Goal: Task Accomplishment & Management: Manage account settings

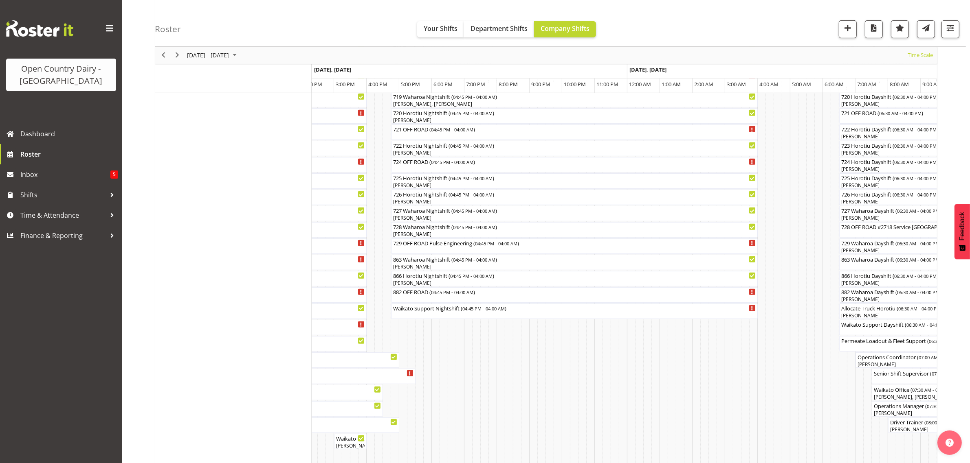
scroll to position [461, 0]
click at [442, 341] on td "Timeline Week of August 11, 2025" at bounding box center [443, 71] width 8 height 806
click at [411, 259] on div "863 Waharoa Nightshift ( 04:45 PM - 04:00 AM )" at bounding box center [574, 259] width 363 height 8
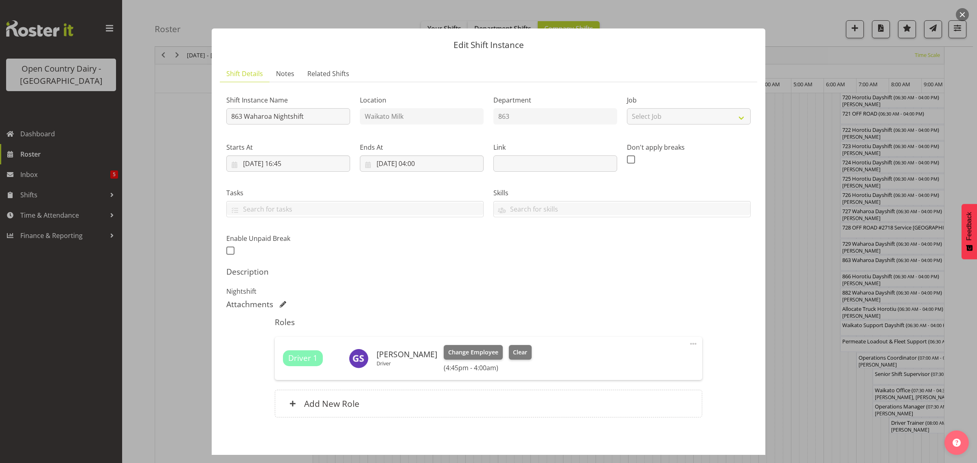
click at [958, 15] on button "button" at bounding box center [962, 14] width 13 height 13
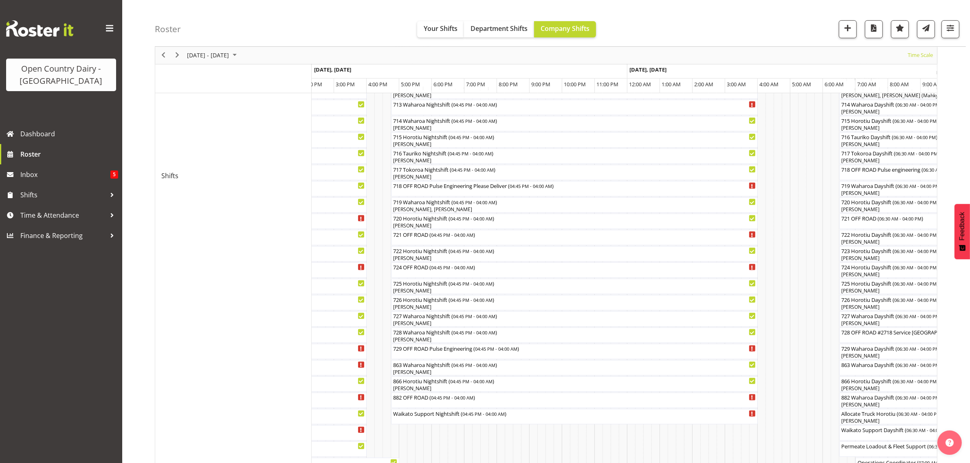
scroll to position [359, 0]
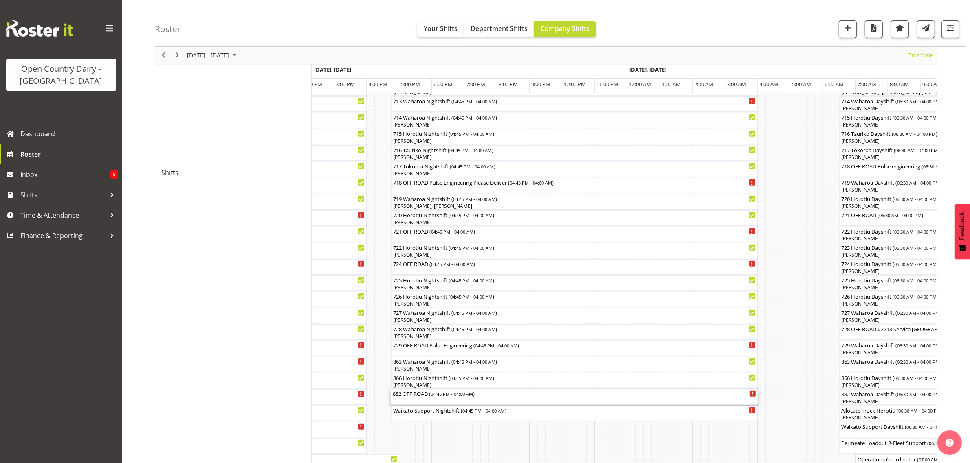
click at [422, 392] on div "882 OFF ROAD ( 04:45 PM - 04:00 AM )" at bounding box center [574, 394] width 363 height 8
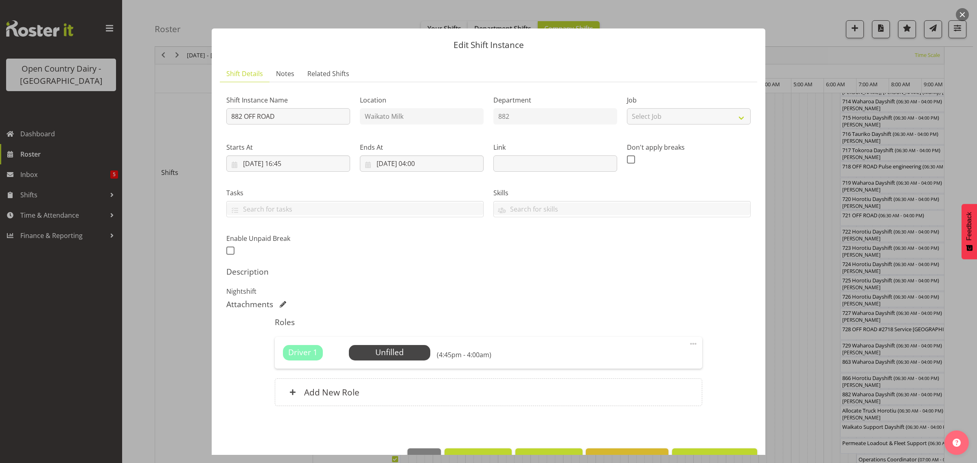
click at [960, 11] on button "button" at bounding box center [962, 14] width 13 height 13
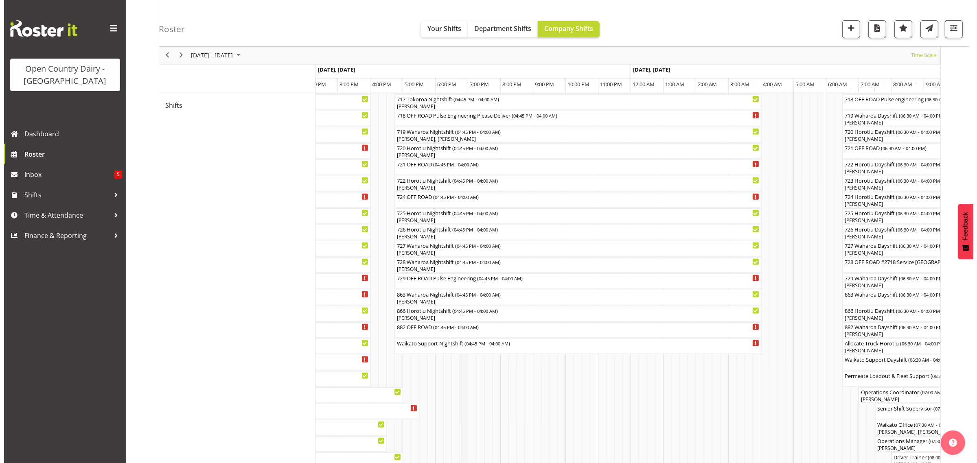
scroll to position [461, 0]
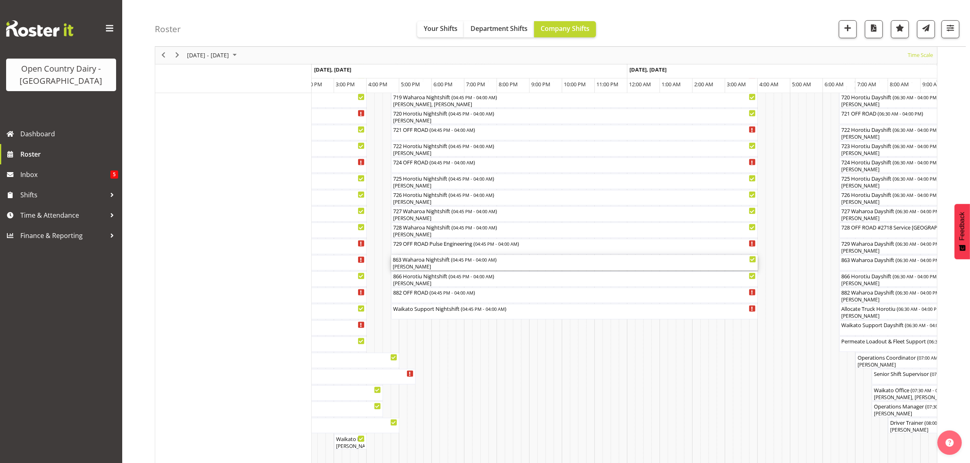
click at [408, 265] on div "[PERSON_NAME]" at bounding box center [574, 267] width 363 height 7
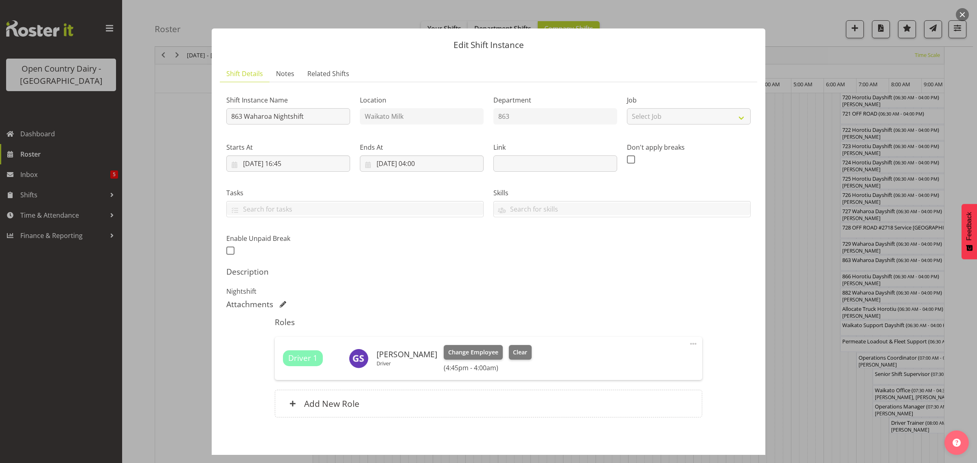
scroll to position [35, 0]
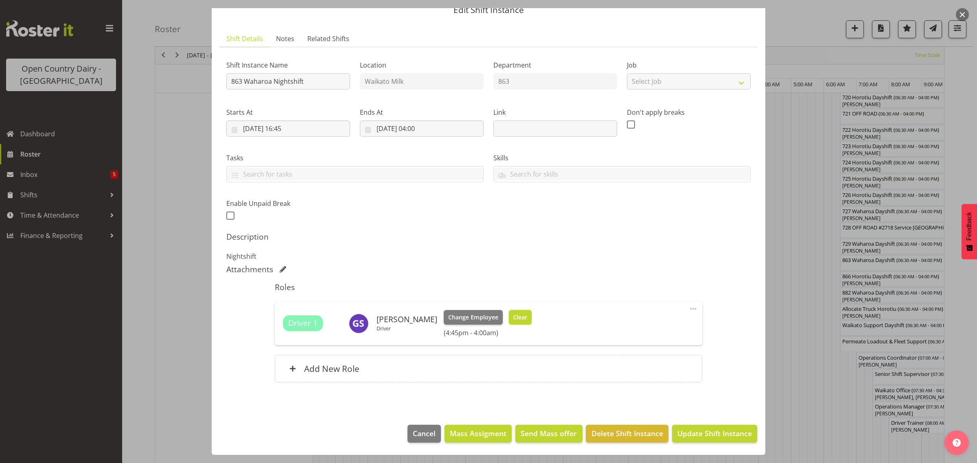
click at [517, 318] on span "Clear" at bounding box center [520, 317] width 14 height 9
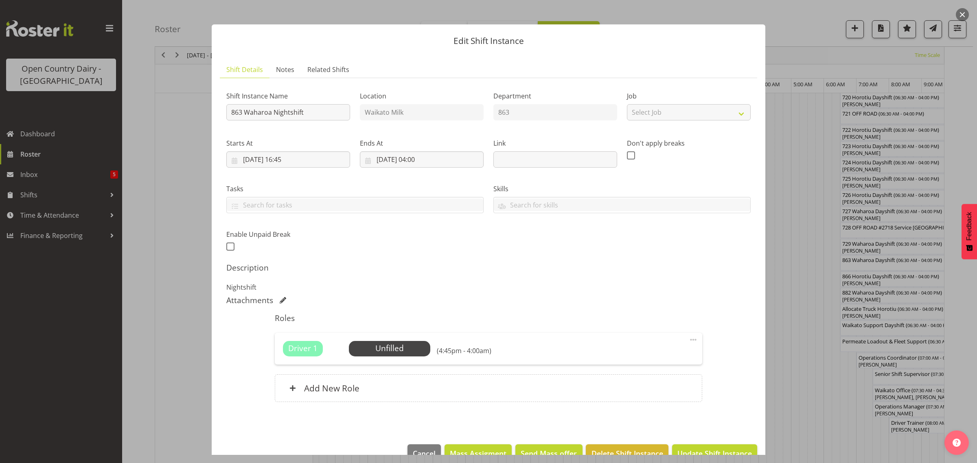
scroll to position [0, 0]
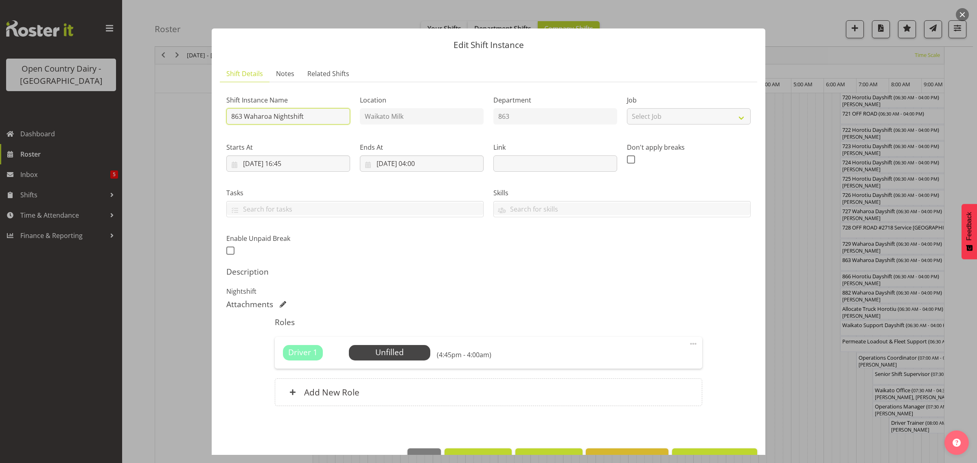
click at [310, 116] on input "863 Waharoa Nightshift" at bounding box center [288, 116] width 124 height 16
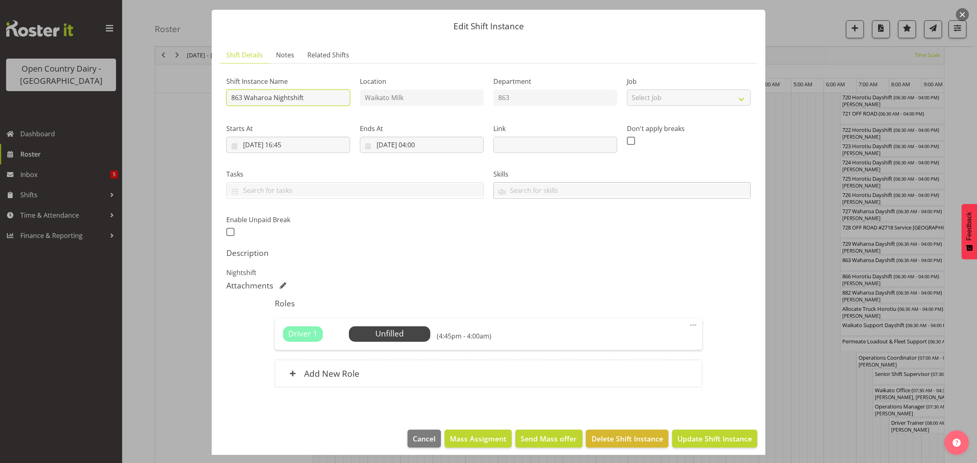
scroll to position [24, 0]
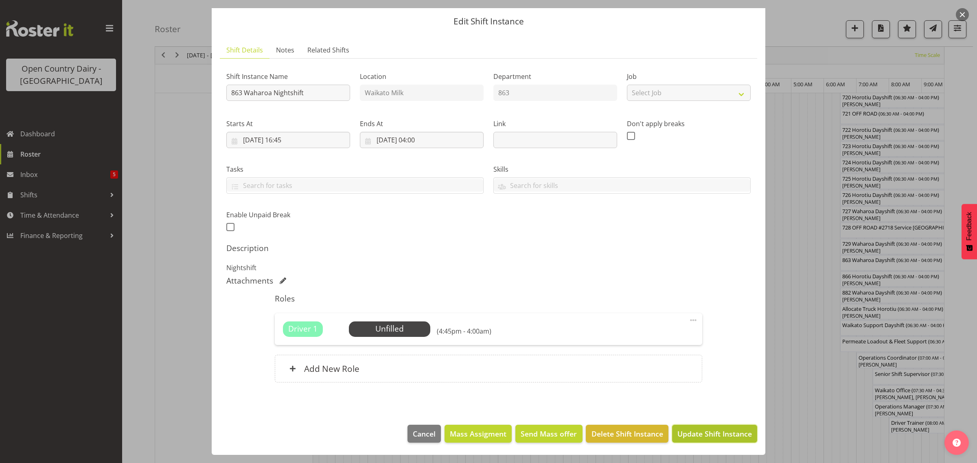
click at [698, 434] on span "Update Shift Instance" at bounding box center [715, 434] width 75 height 11
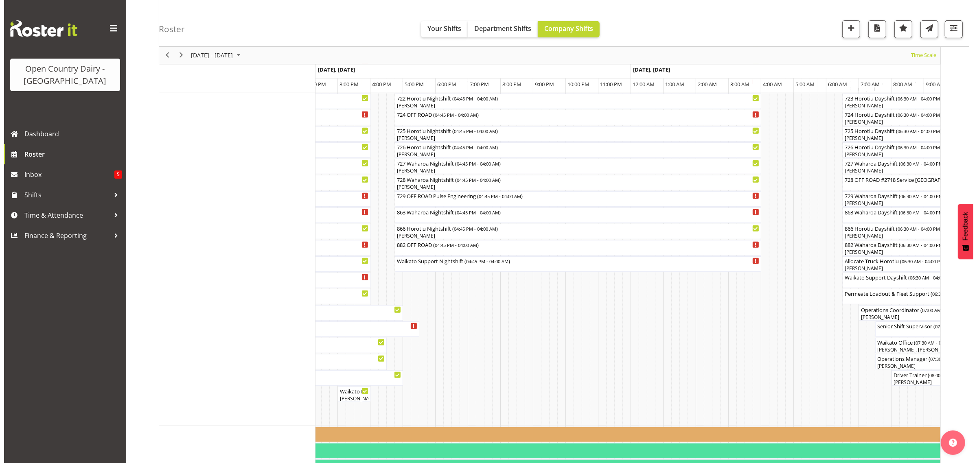
scroll to position [509, 0]
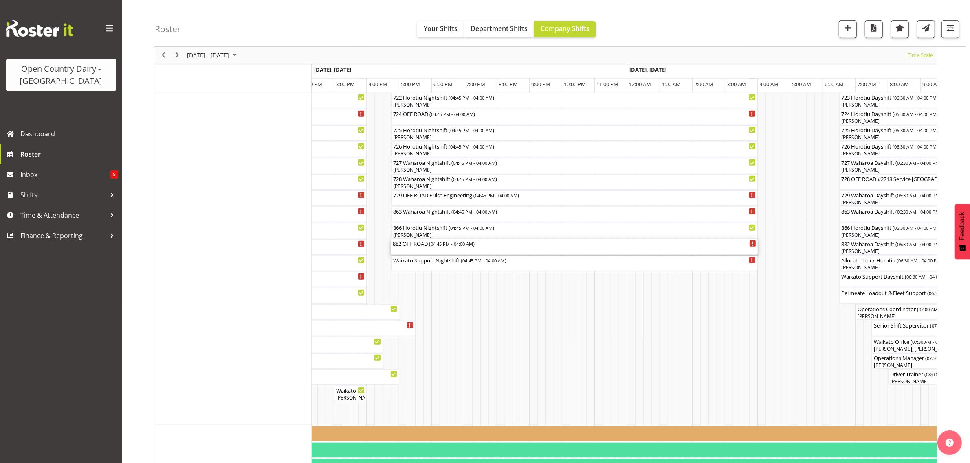
click at [427, 247] on div "882 OFF ROAD ( 04:45 PM - 04:00 AM )" at bounding box center [574, 243] width 363 height 8
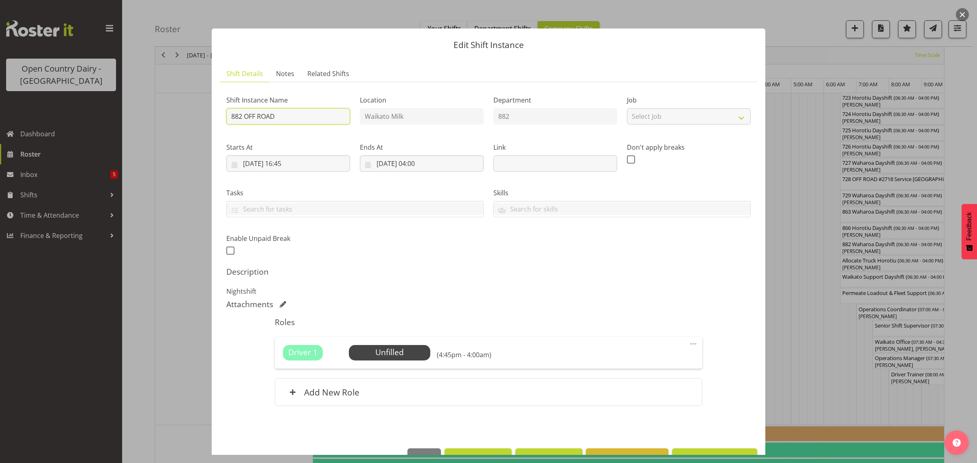
click at [279, 113] on input "882 OFF ROAD" at bounding box center [288, 116] width 124 height 16
type input "882 Waharoa Night shift"
click at [417, 353] on span "Select Employee" at bounding box center [389, 353] width 61 height 12
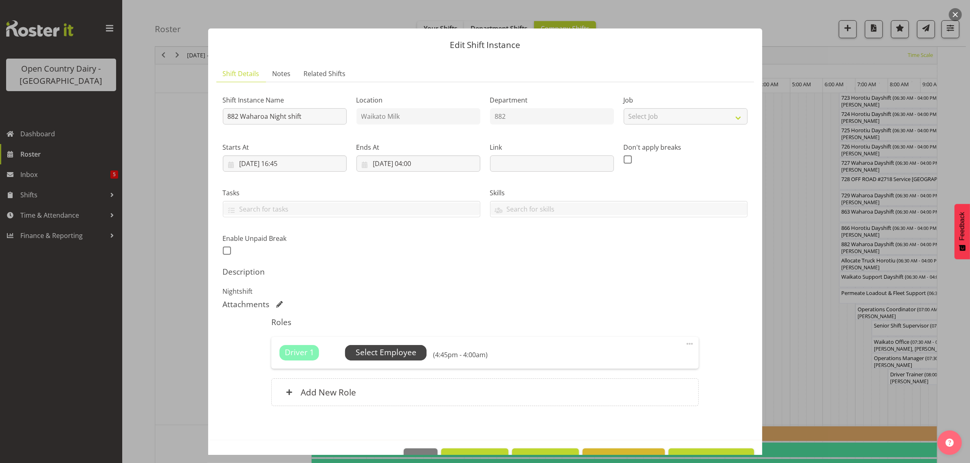
click at [374, 350] on span "Select Employee" at bounding box center [386, 353] width 61 height 12
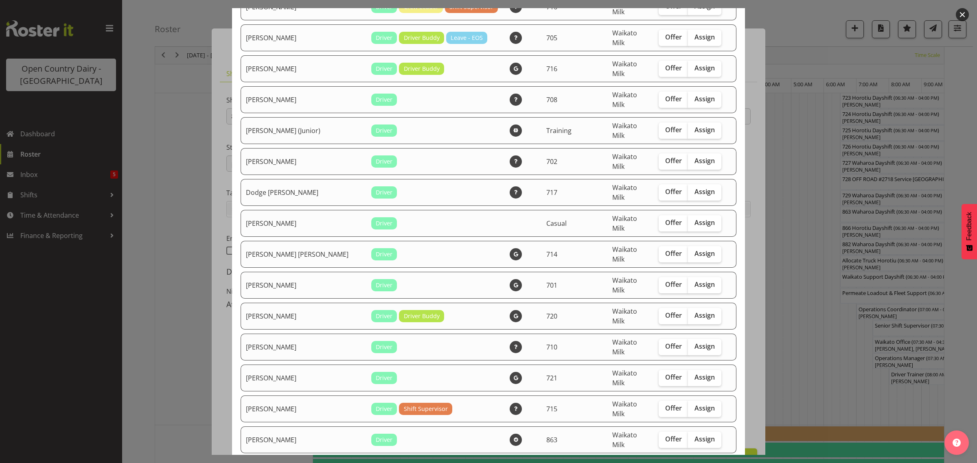
scroll to position [458, 0]
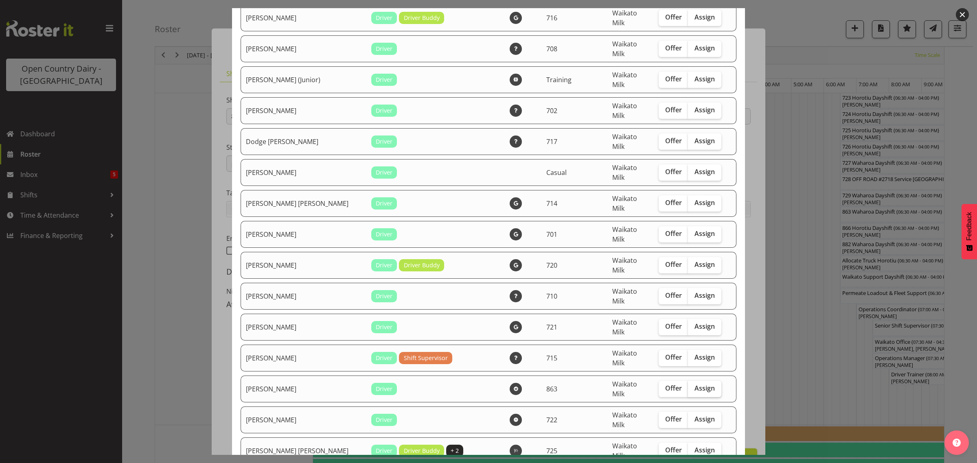
click at [699, 384] on span "Assign" at bounding box center [705, 388] width 20 height 8
click at [694, 386] on input "Assign" at bounding box center [690, 388] width 5 height 5
checkbox input "true"
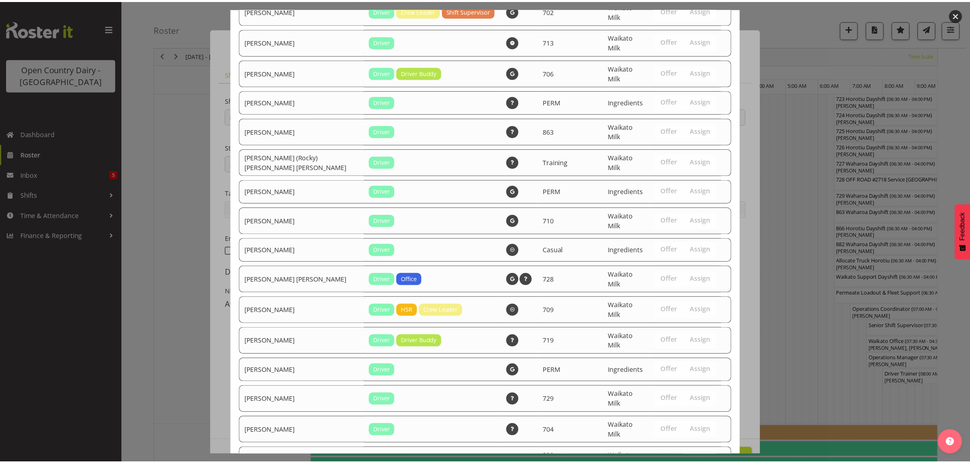
scroll to position [1551, 0]
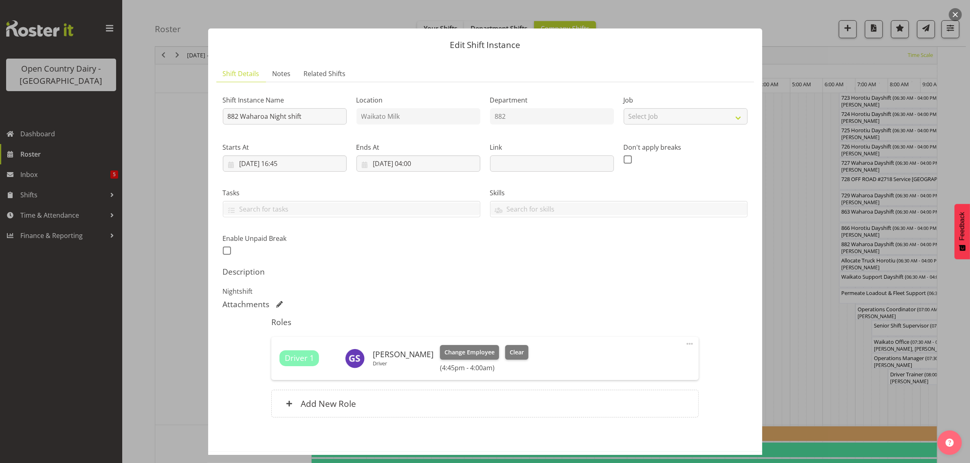
scroll to position [35, 0]
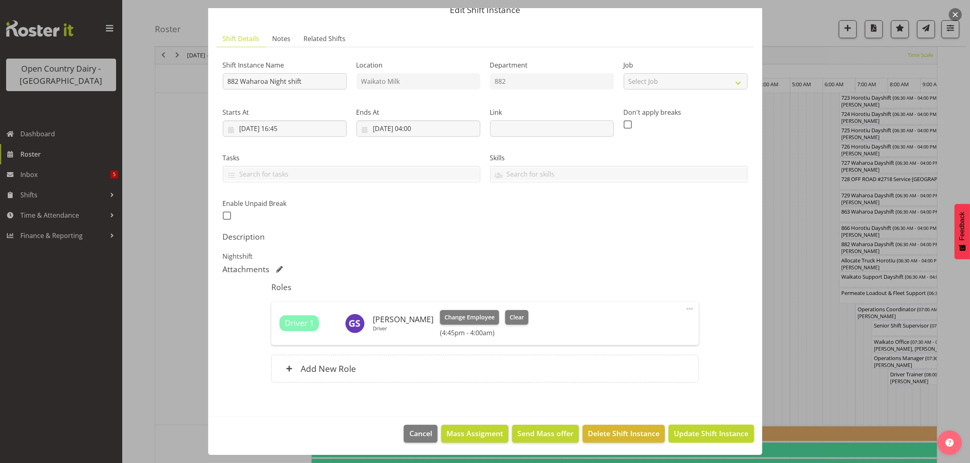
click at [695, 432] on span "Update Shift Instance" at bounding box center [711, 433] width 75 height 11
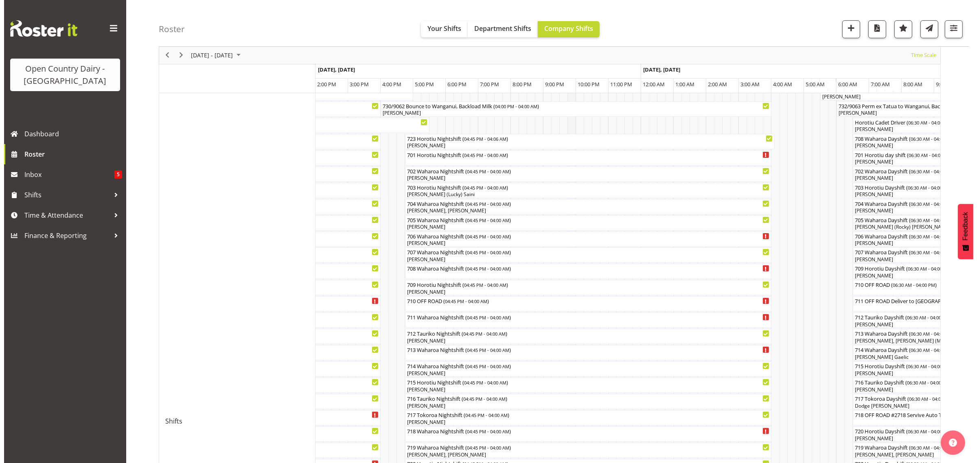
scroll to position [155, 0]
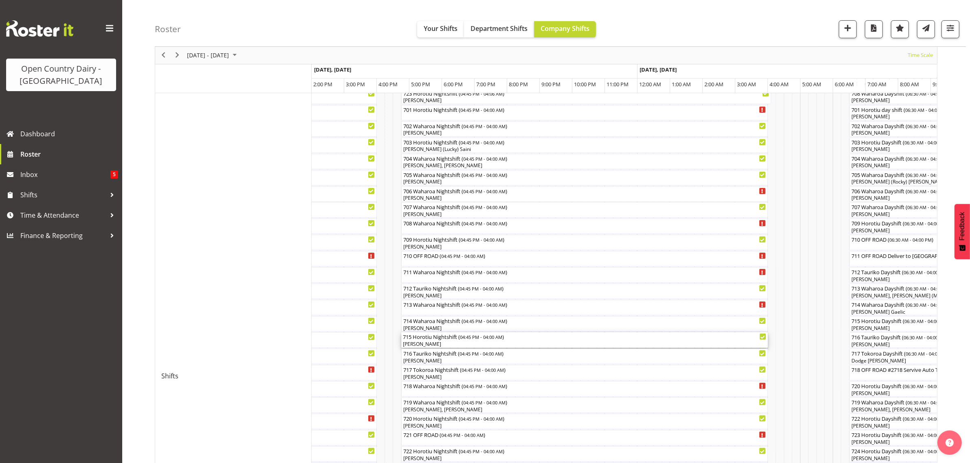
click at [430, 341] on div "715 Horotiu Nightshift ( 04:45 PM - 04:00 AM ) Johann Van Zyl" at bounding box center [584, 340] width 363 height 15
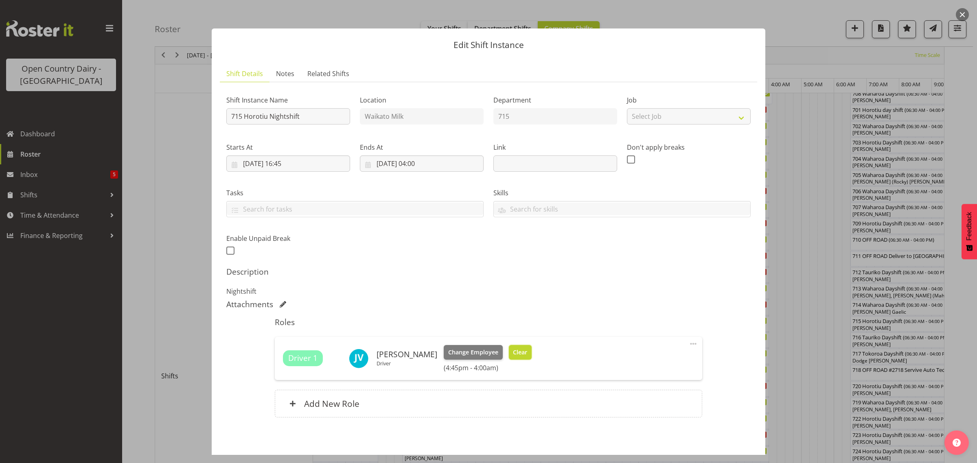
click at [516, 354] on span "Clear" at bounding box center [520, 352] width 14 height 9
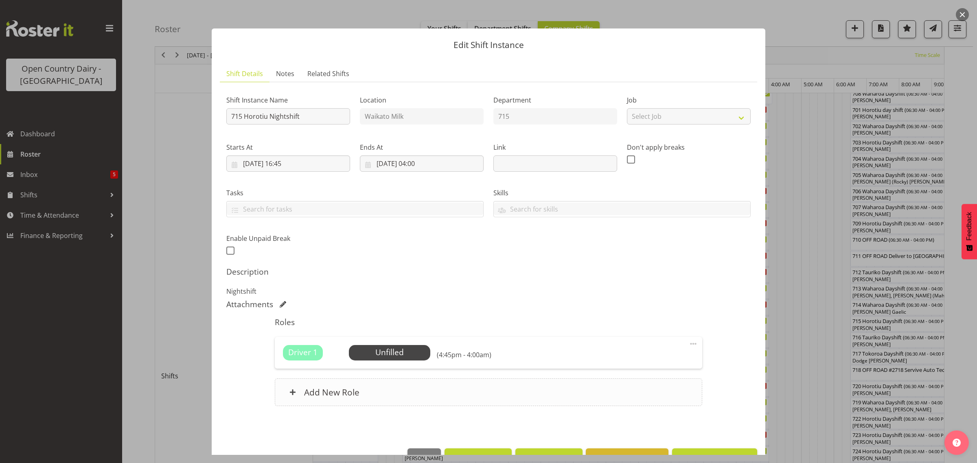
scroll to position [24, 0]
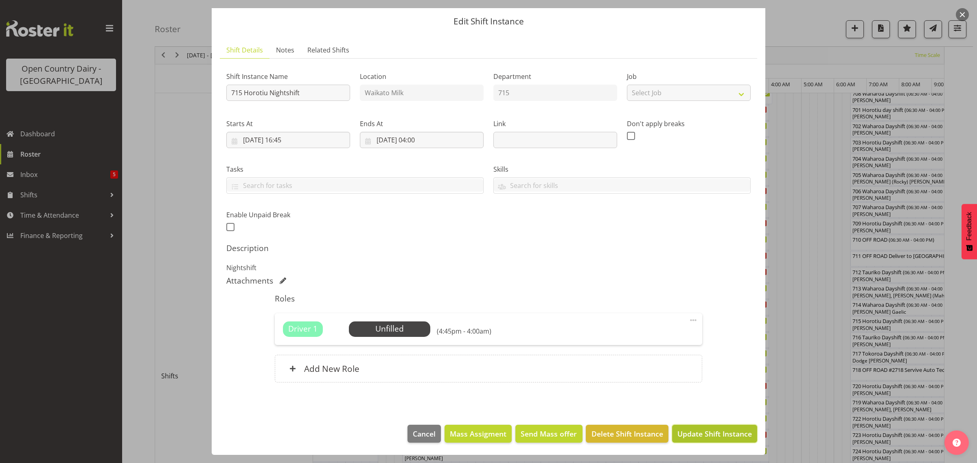
click at [705, 428] on button "Update Shift Instance" at bounding box center [714, 434] width 85 height 18
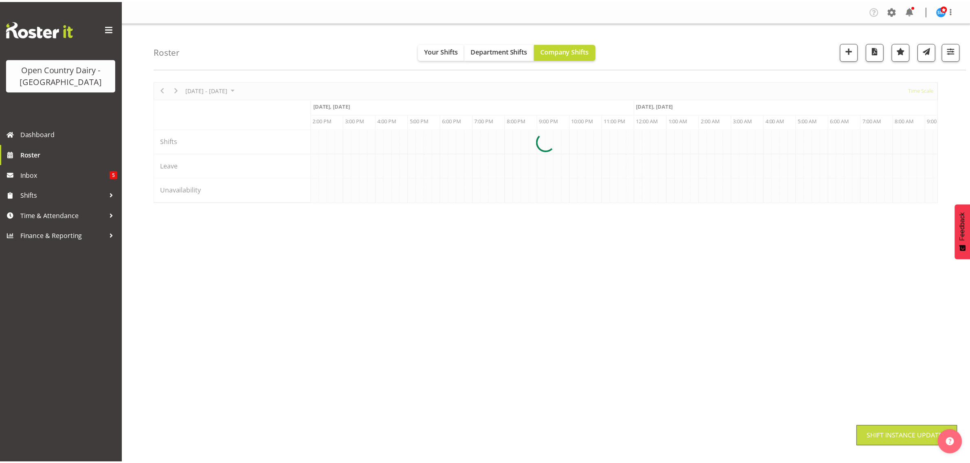
scroll to position [0, 0]
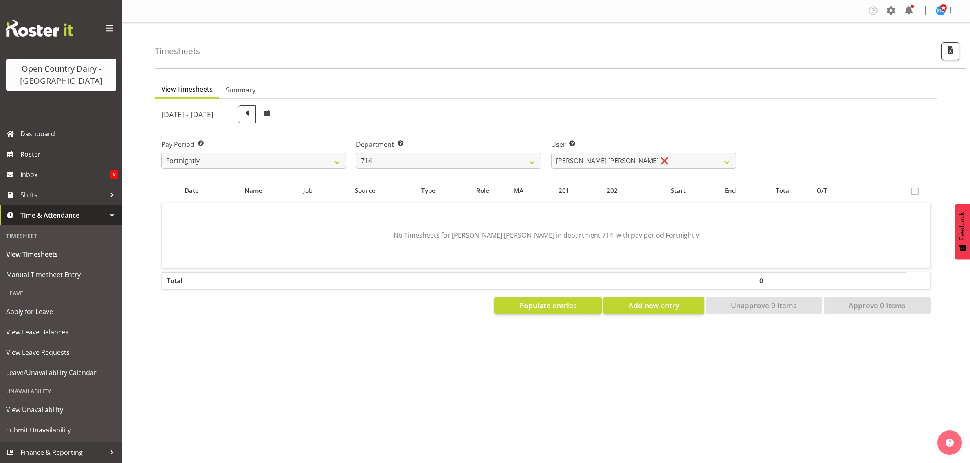
select select "805"
click at [888, 13] on span at bounding box center [890, 10] width 13 height 13
click at [806, 84] on link "Employees" at bounding box center [840, 88] width 113 height 15
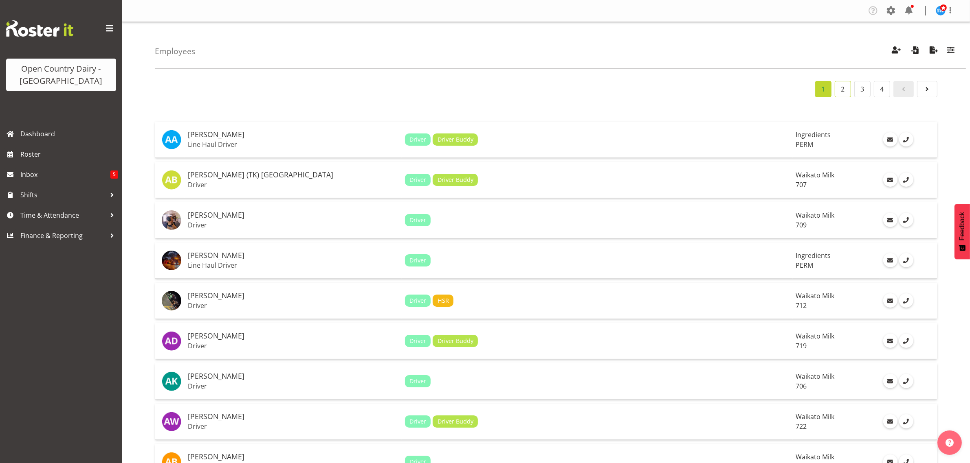
click at [844, 87] on link "2" at bounding box center [843, 89] width 16 height 16
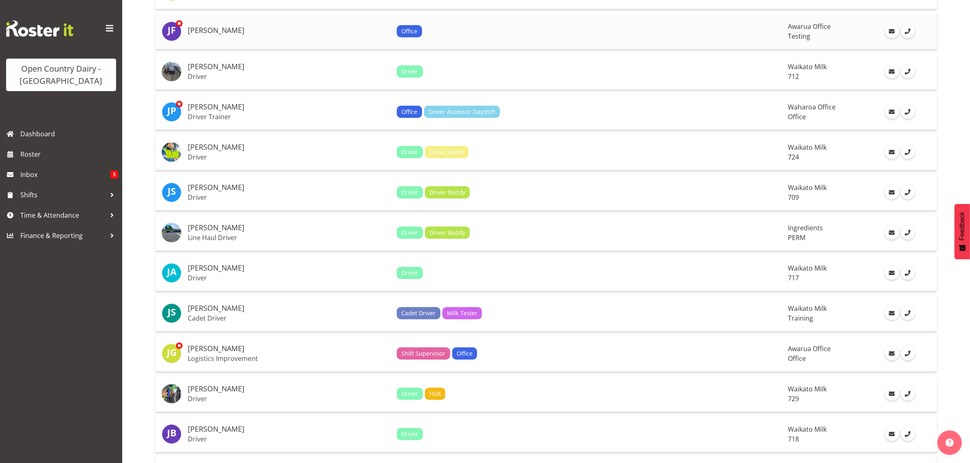
scroll to position [1120, 0]
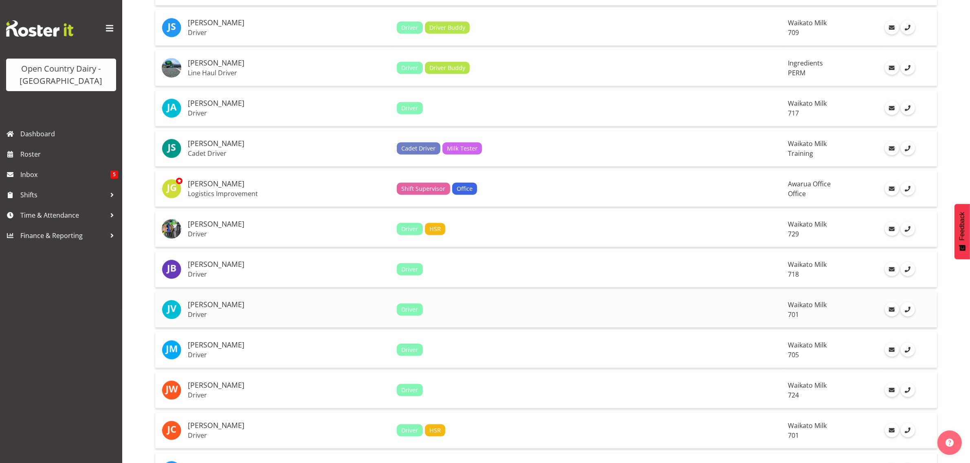
click at [195, 316] on p "Driver" at bounding box center [289, 315] width 202 height 8
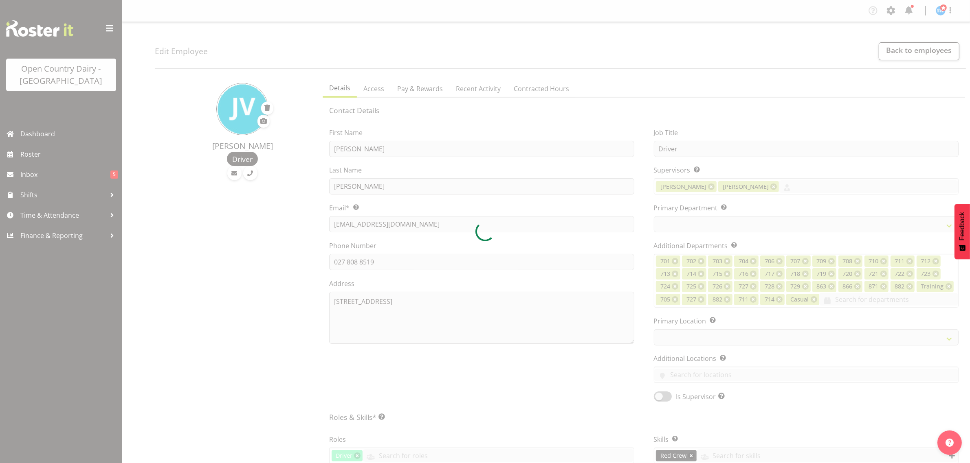
select select
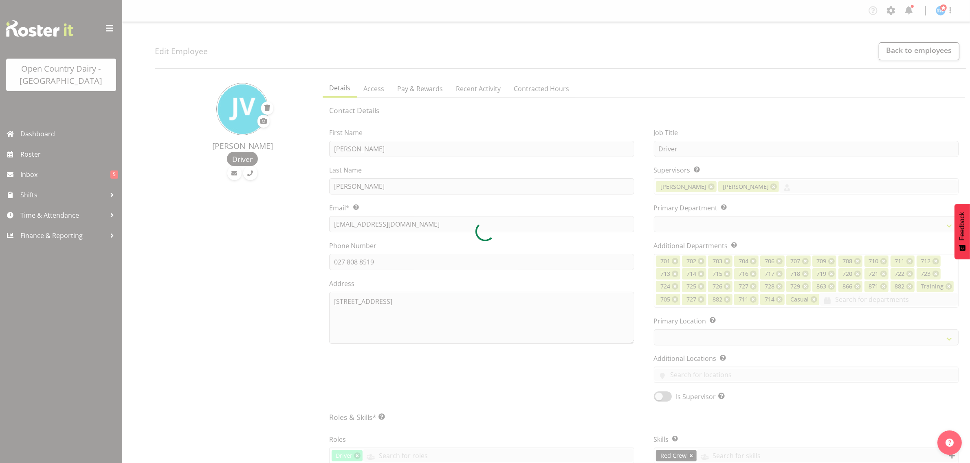
select select "1054"
select select
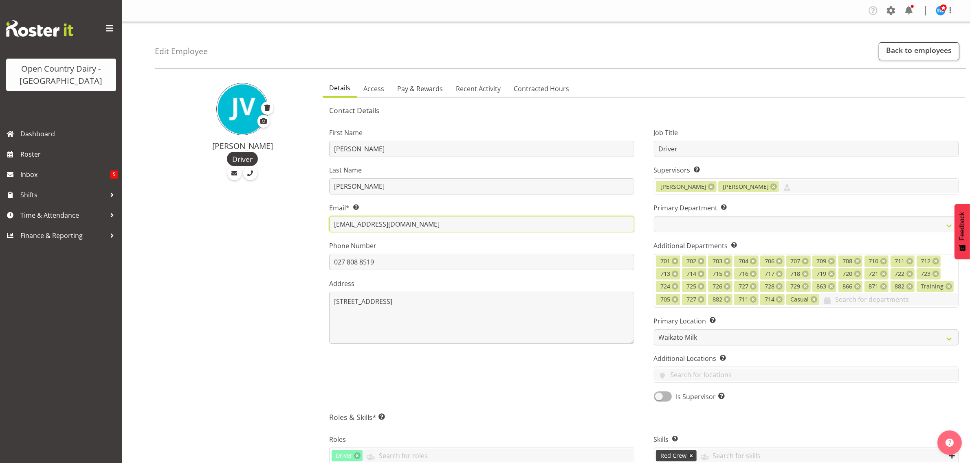
drag, startPoint x: 417, startPoint y: 225, endPoint x: 328, endPoint y: 227, distance: 89.2
click at [328, 227] on div "First Name Johann Last Name Van Zyl Email* This is a required field. vanzylverv…" at bounding box center [481, 262] width 324 height 292
